Goal: Task Accomplishment & Management: Manage account settings

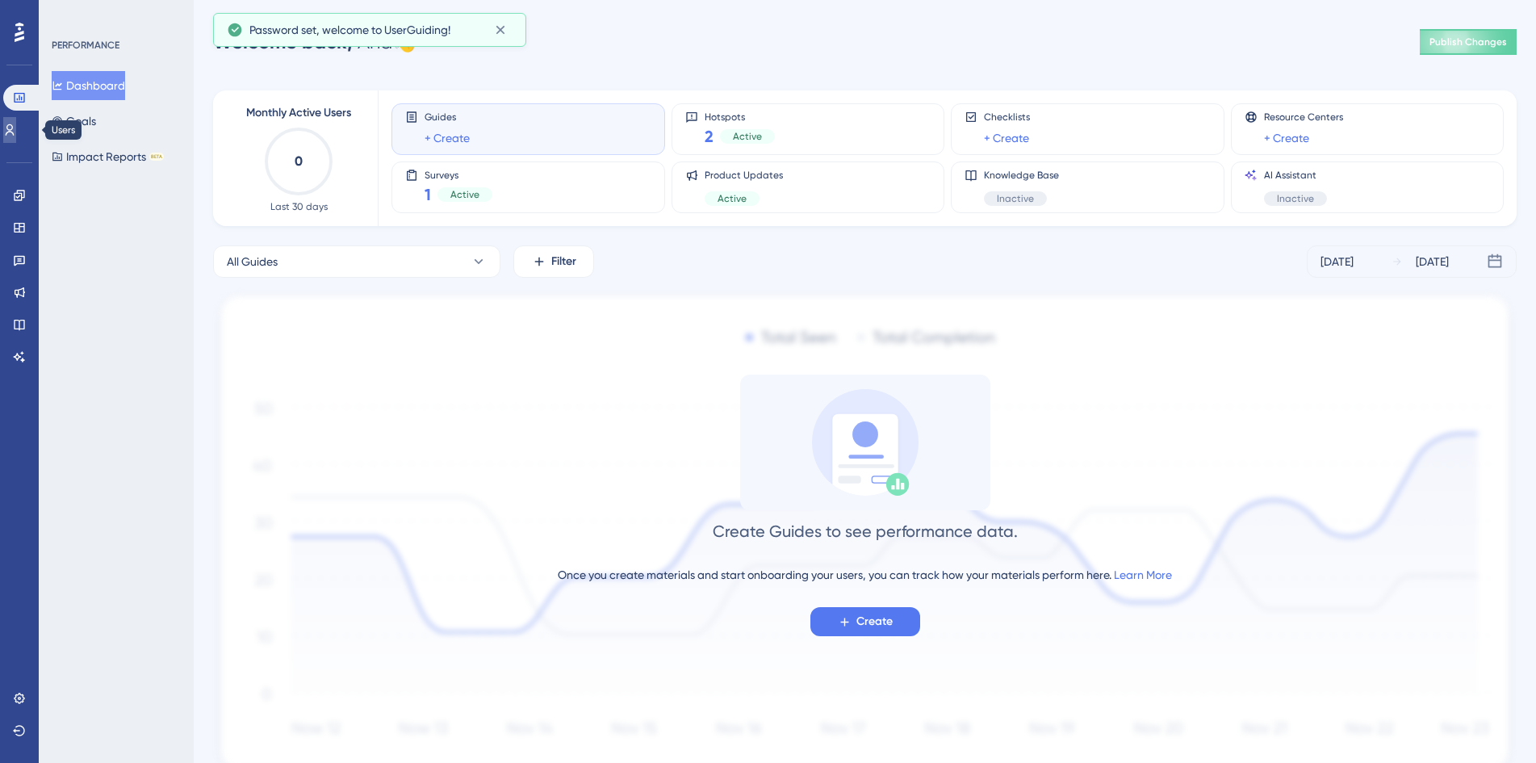
click at [16, 126] on icon at bounding box center [9, 130] width 13 height 13
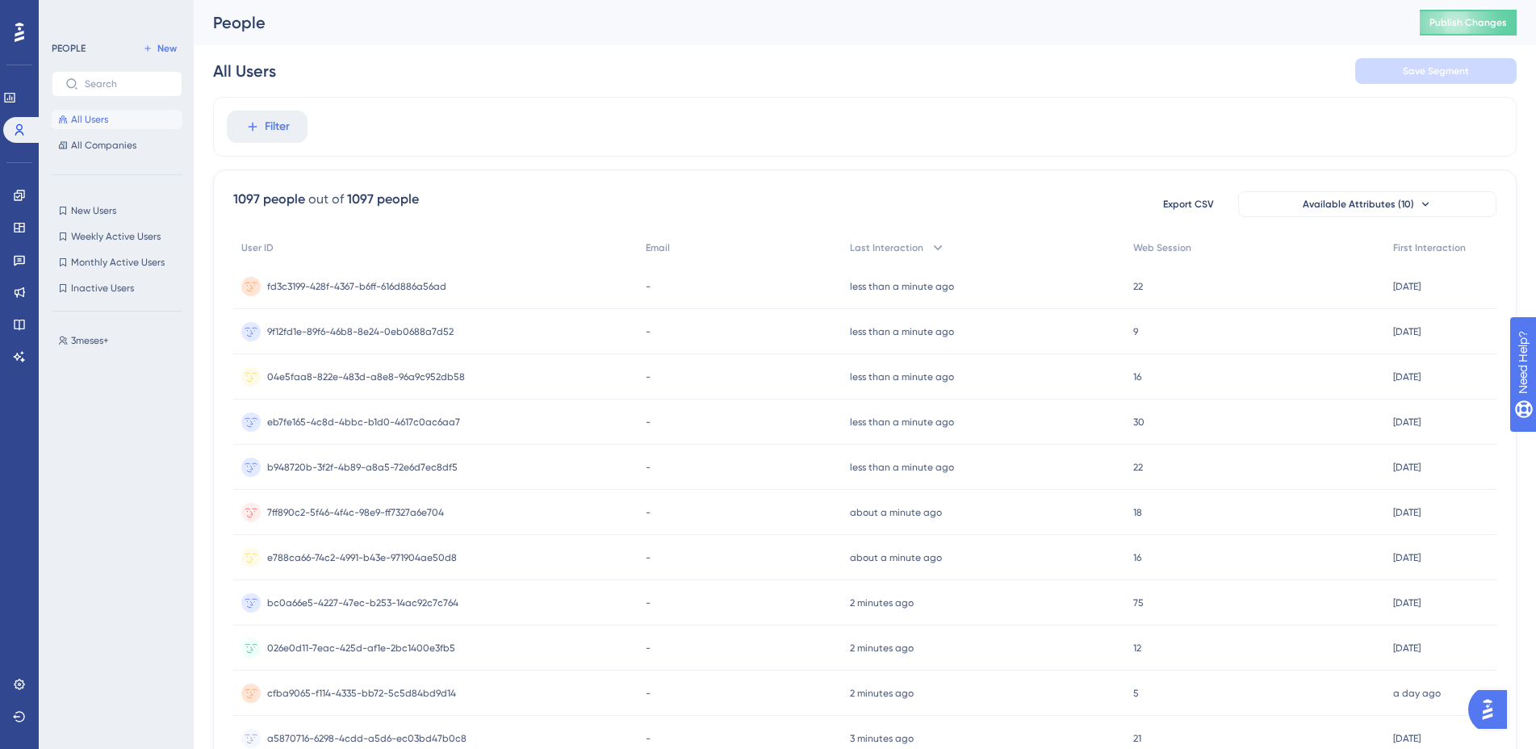
click at [19, 27] on icon at bounding box center [20, 32] width 10 height 19
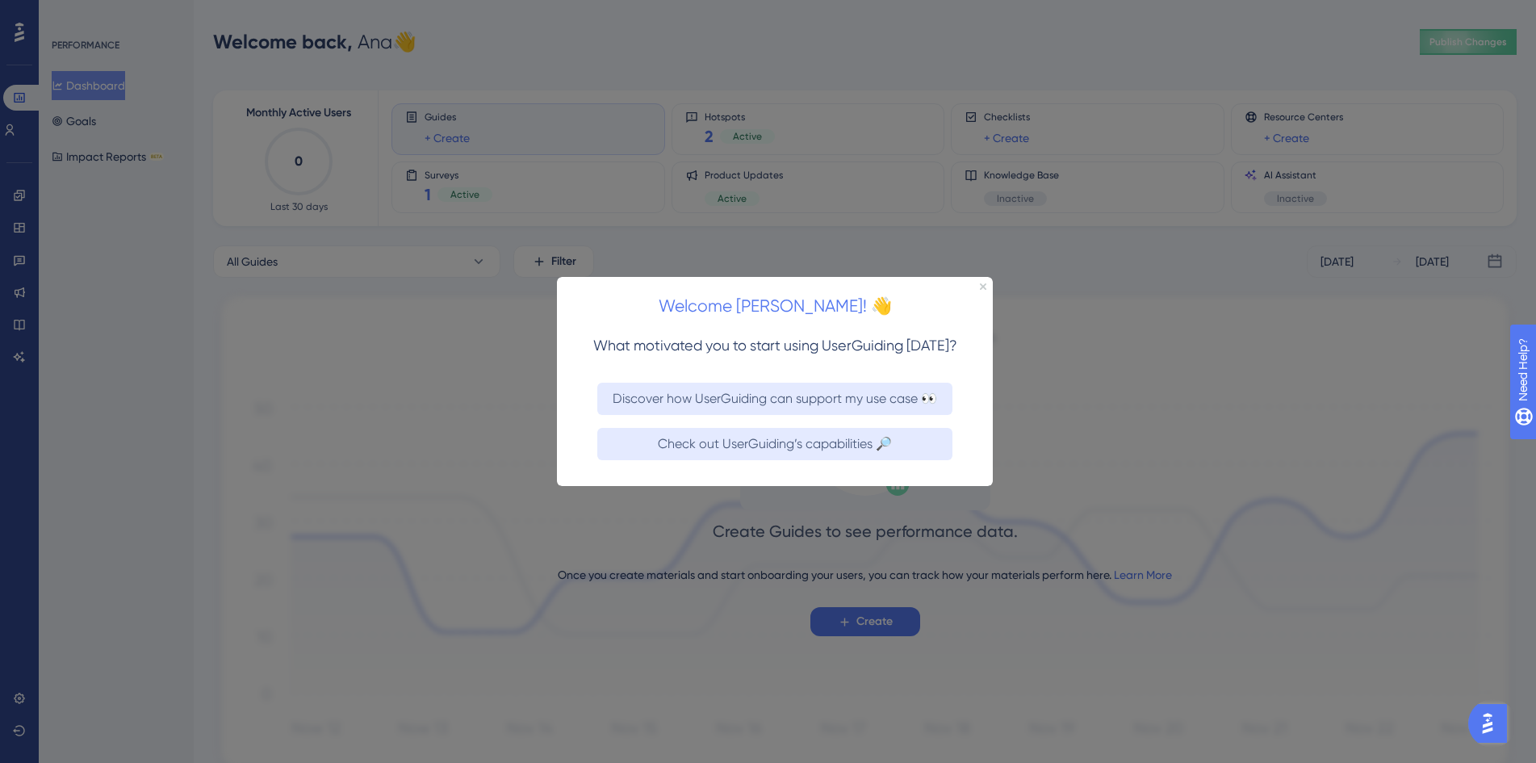
click at [685, 198] on div at bounding box center [768, 381] width 1536 height 763
click at [983, 286] on icon "Close Preview" at bounding box center [983, 286] width 6 height 6
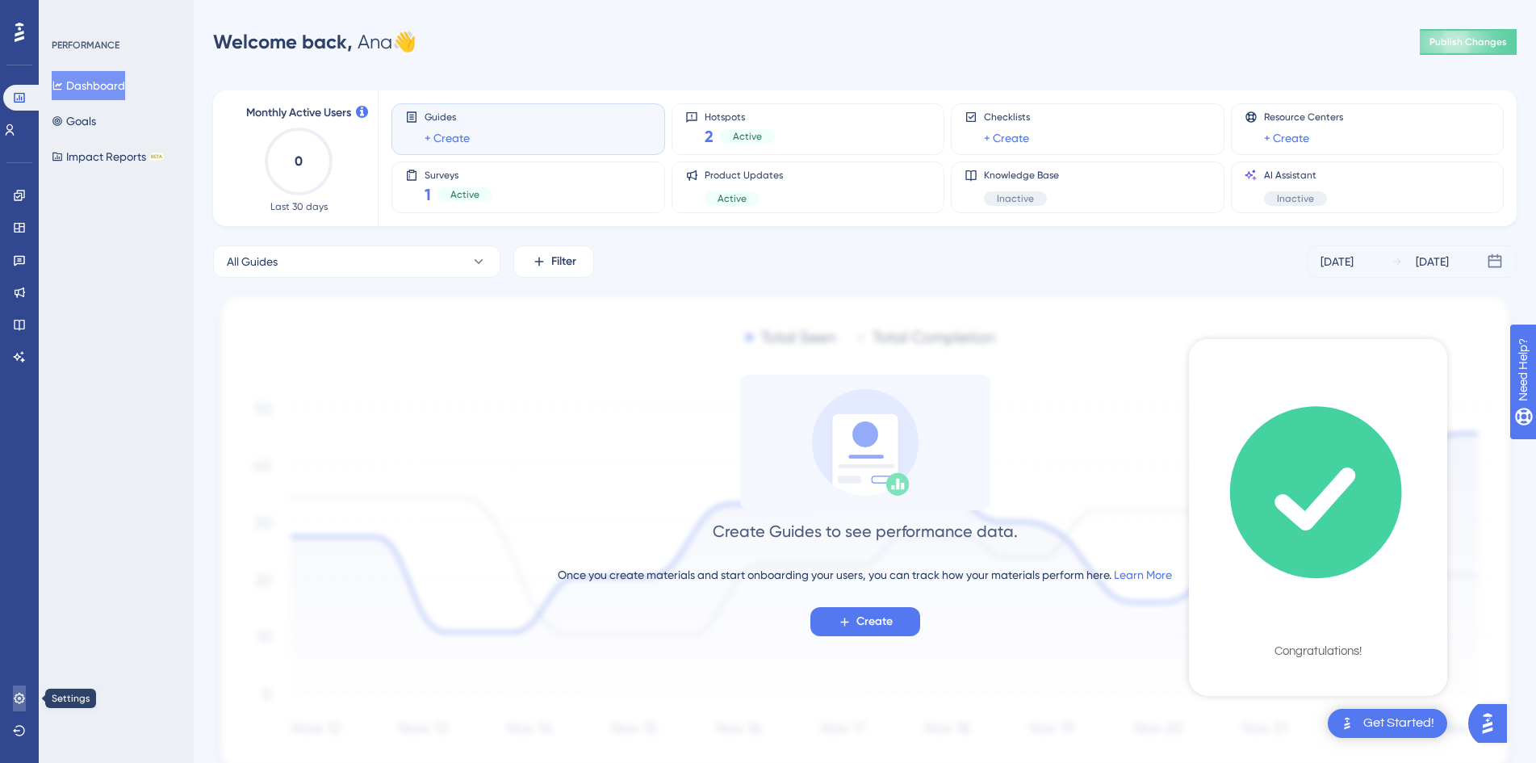
click at [22, 702] on icon at bounding box center [19, 698] width 10 height 10
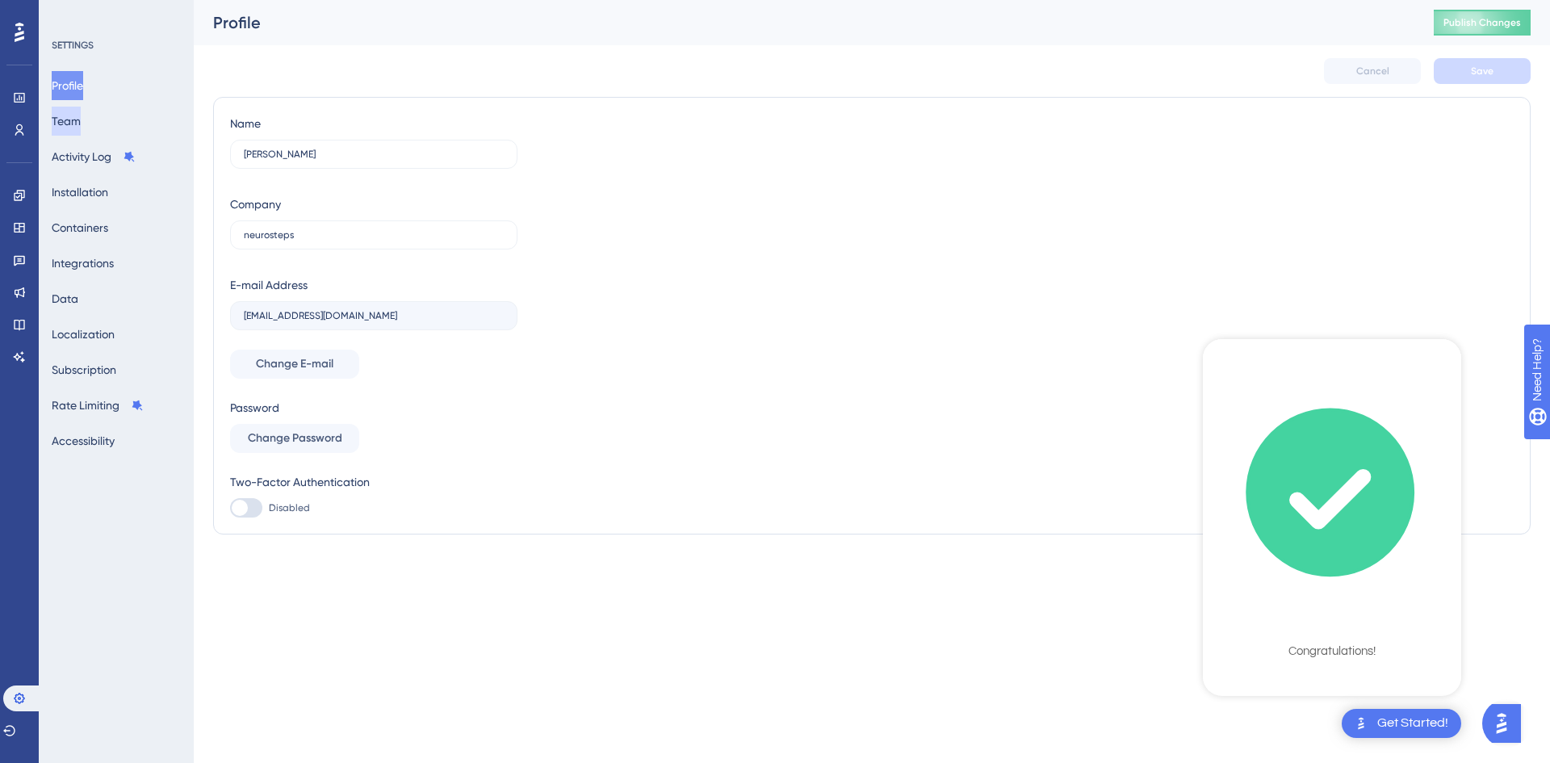
click at [78, 124] on button "Team" at bounding box center [66, 121] width 29 height 29
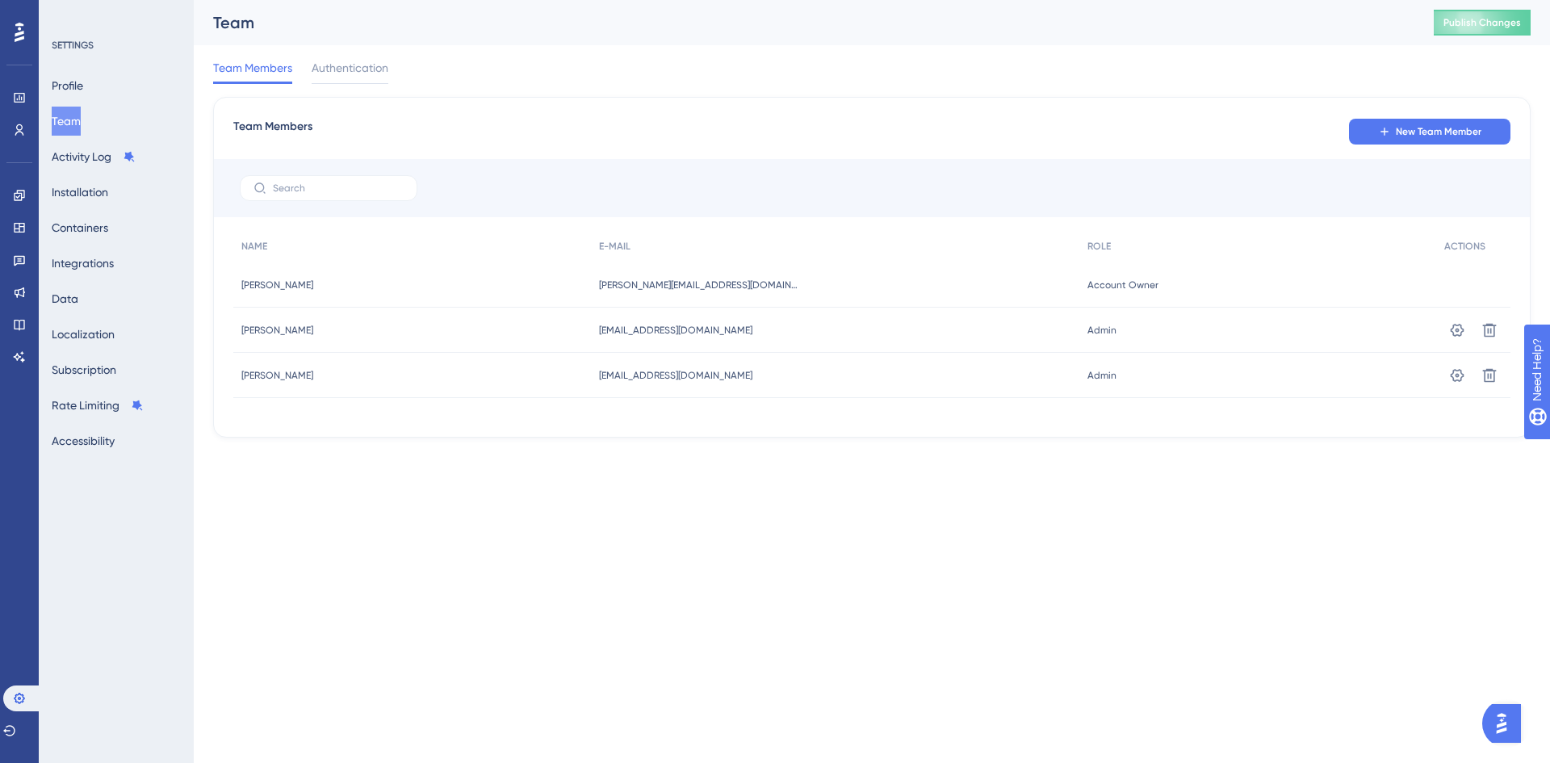
click at [16, 29] on icon at bounding box center [20, 32] width 10 height 21
